Goal: Check status: Check status

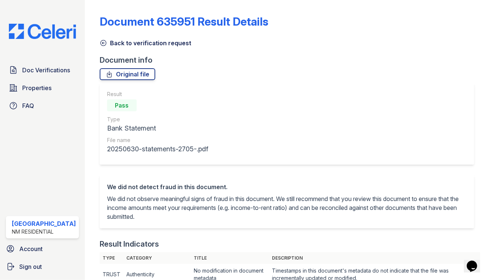
scroll to position [287, 0]
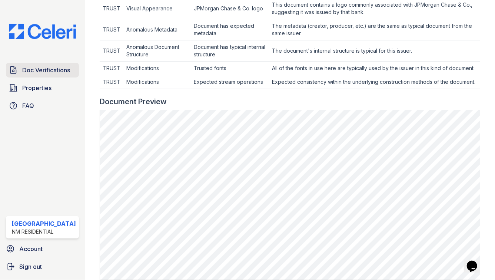
click at [29, 72] on span "Doc Verifications" at bounding box center [46, 70] width 48 height 9
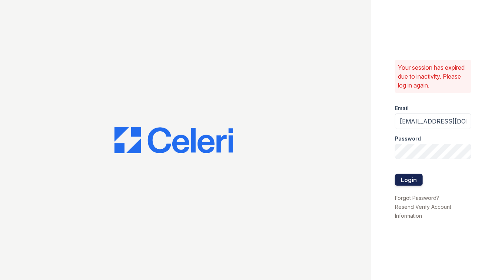
click at [415, 183] on button "Login" at bounding box center [409, 180] width 28 height 12
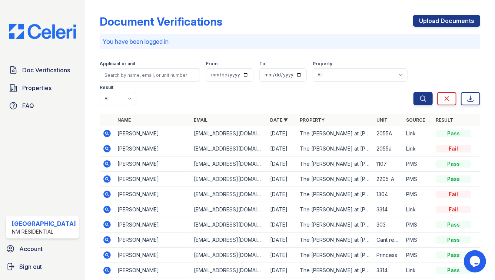
click at [106, 162] on icon at bounding box center [107, 163] width 2 height 2
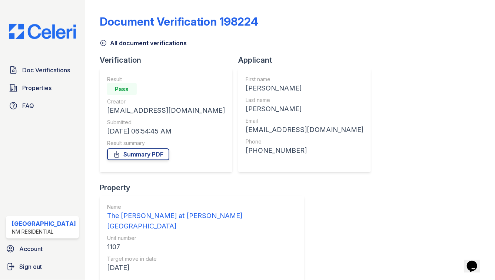
scroll to position [105, 0]
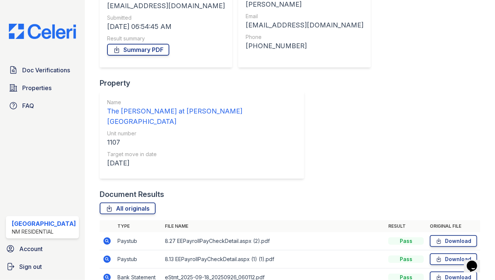
click at [106, 239] on icon at bounding box center [107, 240] width 2 height 2
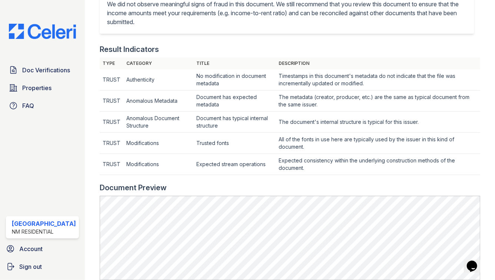
scroll to position [195, 0]
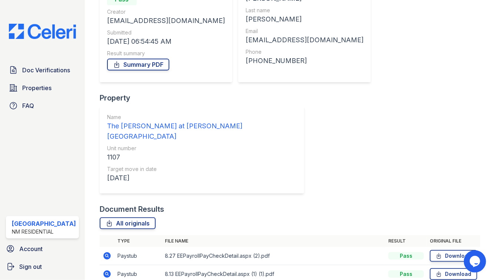
scroll to position [90, 0]
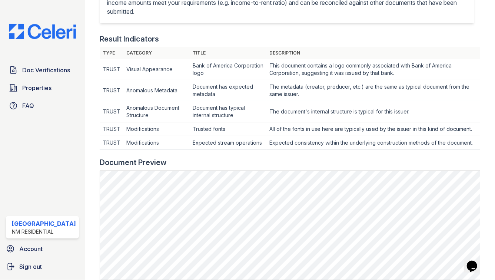
scroll to position [281, 0]
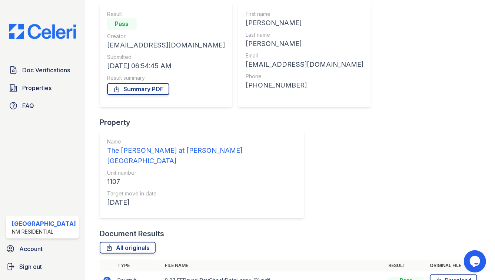
scroll to position [105, 0]
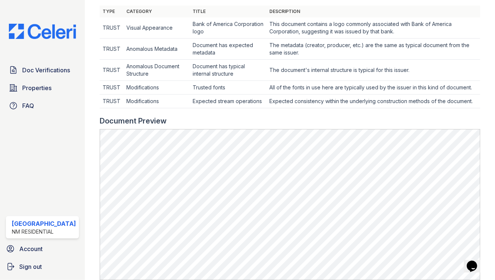
scroll to position [261, 0]
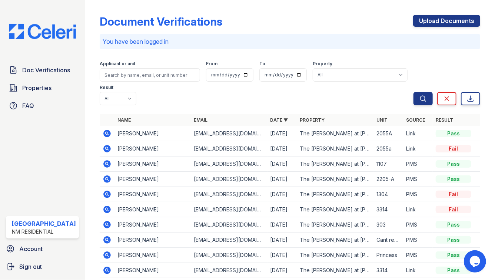
scroll to position [46, 0]
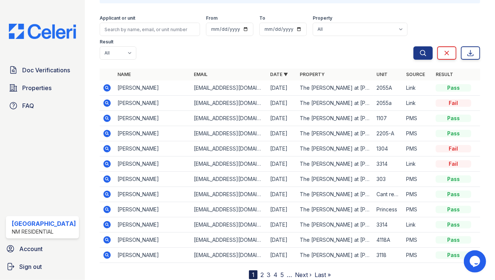
click at [104, 175] on icon at bounding box center [106, 178] width 7 height 7
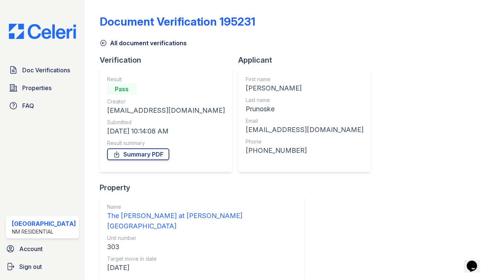
scroll to position [69, 0]
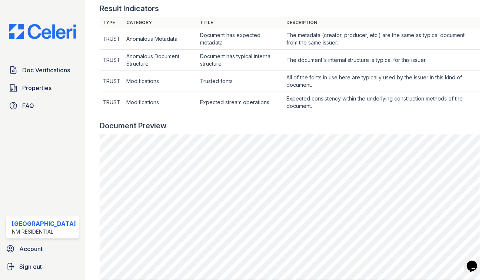
scroll to position [318, 0]
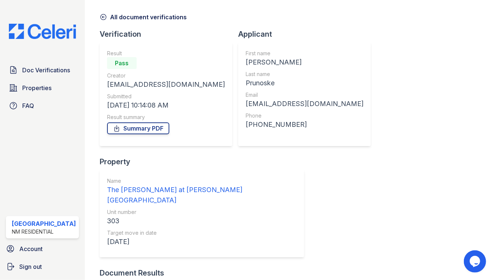
scroll to position [27, 0]
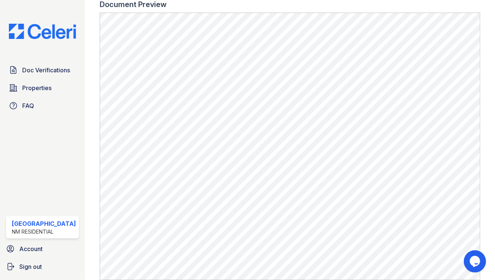
scroll to position [436, 0]
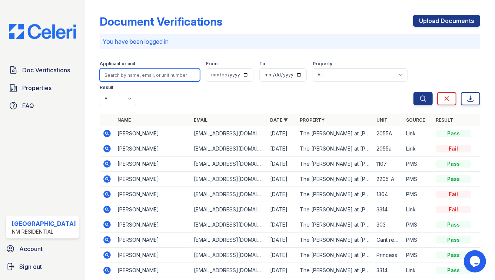
click at [109, 73] on input "search" at bounding box center [150, 74] width 100 height 13
type input "sanchez"
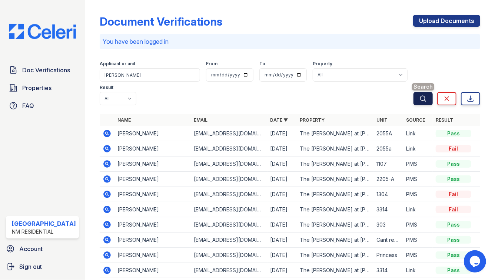
click at [419, 92] on button "Search" at bounding box center [423, 98] width 19 height 13
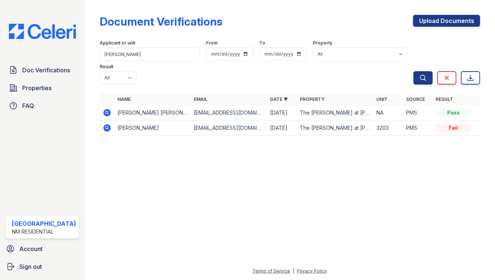
click at [103, 108] on icon at bounding box center [107, 112] width 9 height 9
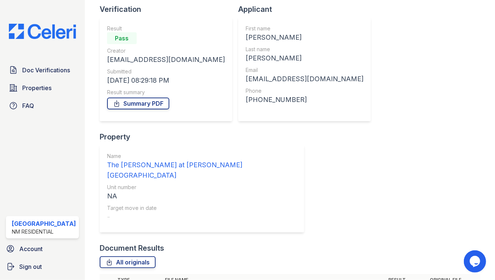
scroll to position [69, 0]
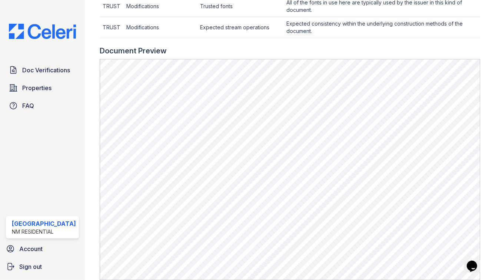
scroll to position [311, 0]
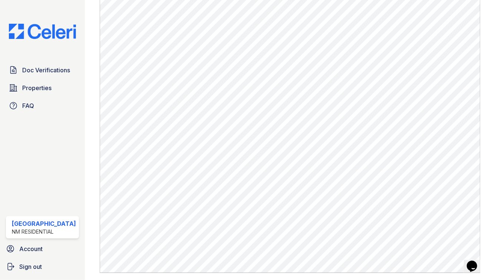
scroll to position [394, 0]
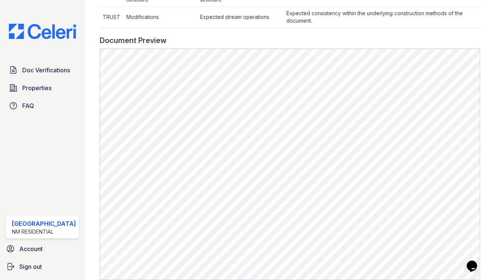
scroll to position [337, 0]
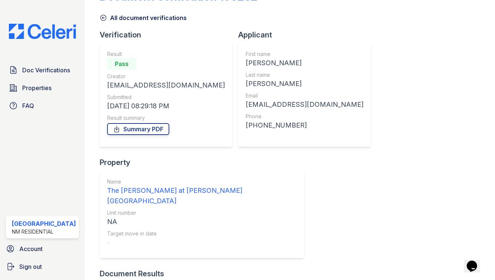
scroll to position [69, 0]
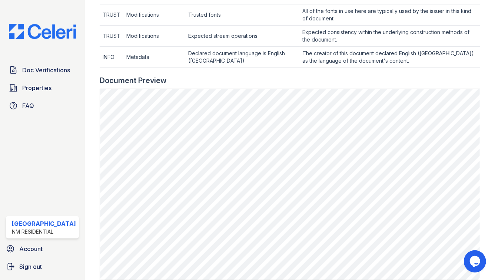
scroll to position [436, 0]
